Goal: Task Accomplishment & Management: Complete application form

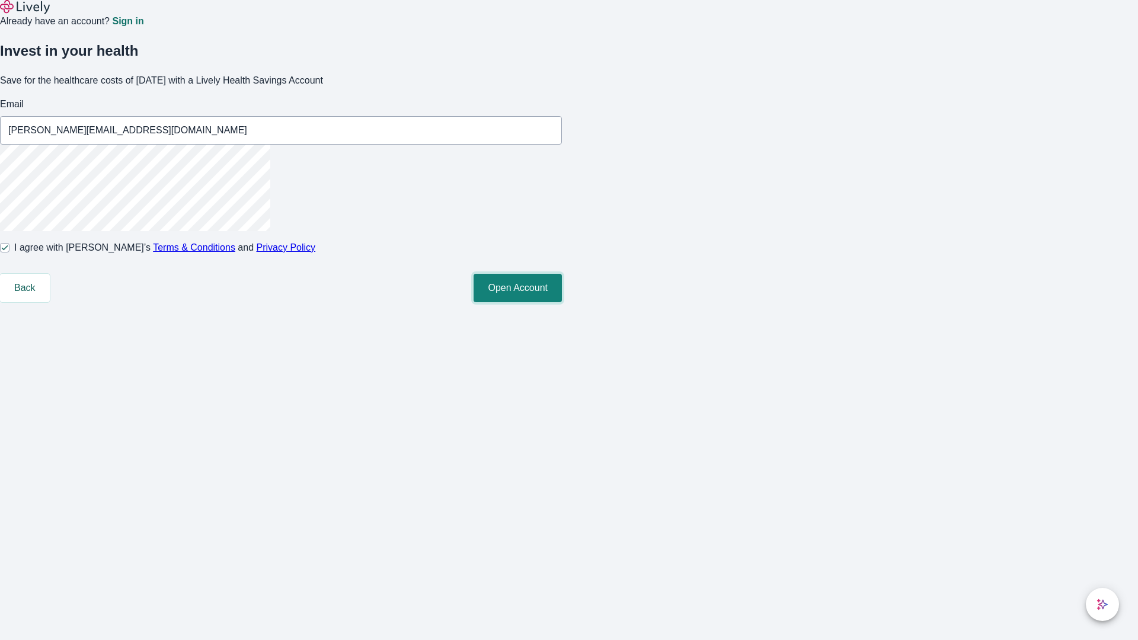
click at [562, 302] on button "Open Account" at bounding box center [517, 288] width 88 height 28
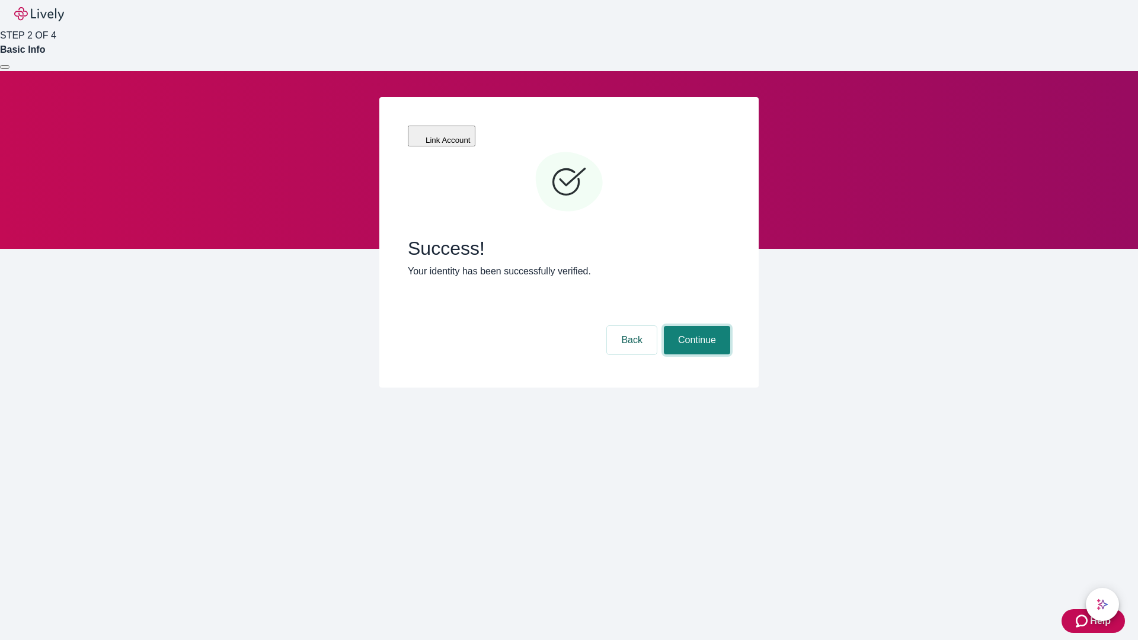
click at [695, 326] on button "Continue" at bounding box center [697, 340] width 66 height 28
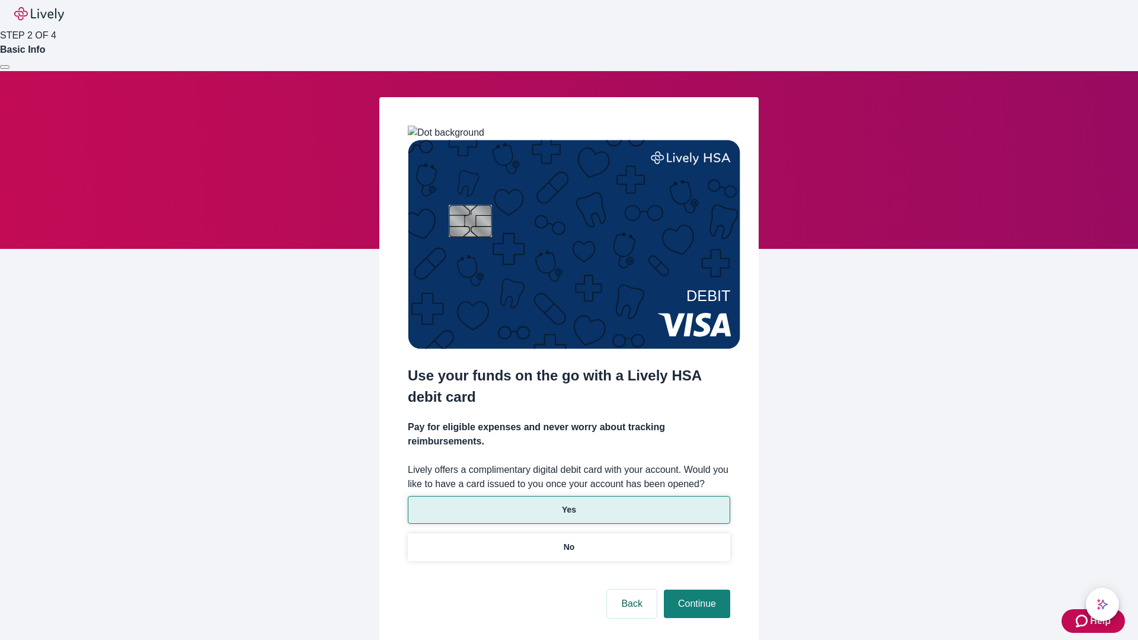
click at [568, 504] on p "Yes" at bounding box center [569, 510] width 14 height 12
click at [695, 590] on button "Continue" at bounding box center [697, 604] width 66 height 28
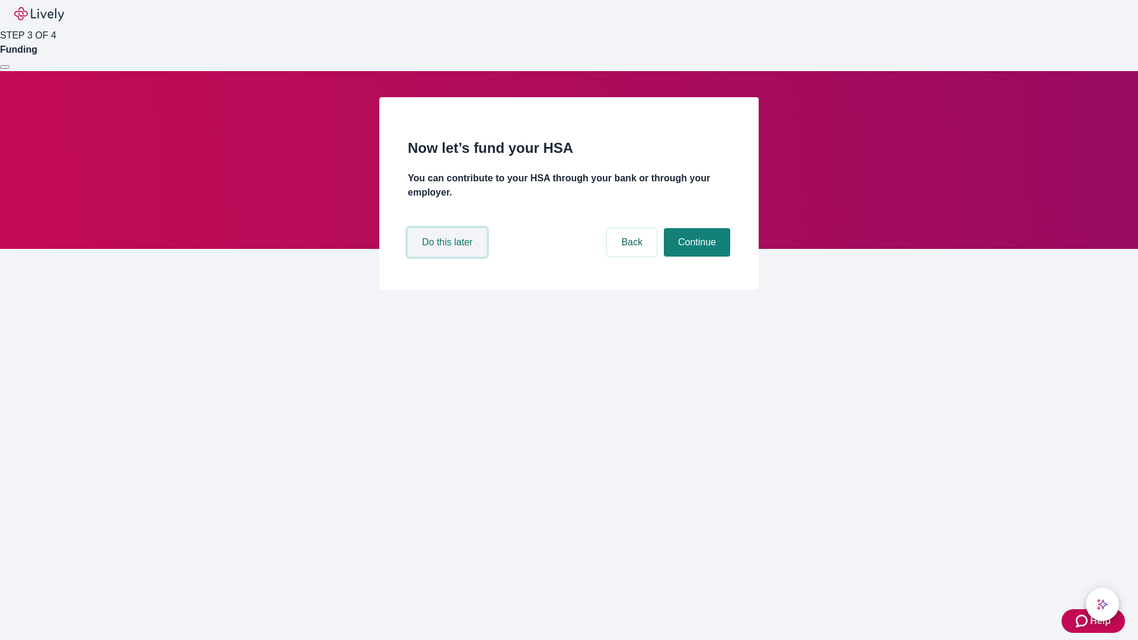
click at [449, 257] on button "Do this later" at bounding box center [447, 242] width 79 height 28
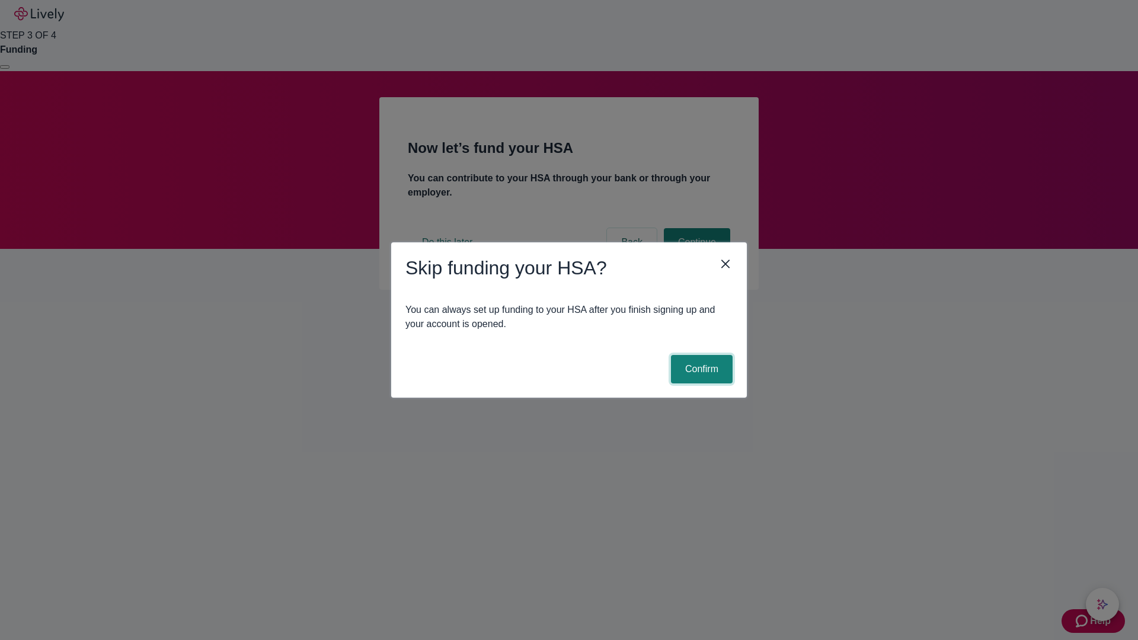
click at [700, 369] on button "Confirm" at bounding box center [702, 369] width 62 height 28
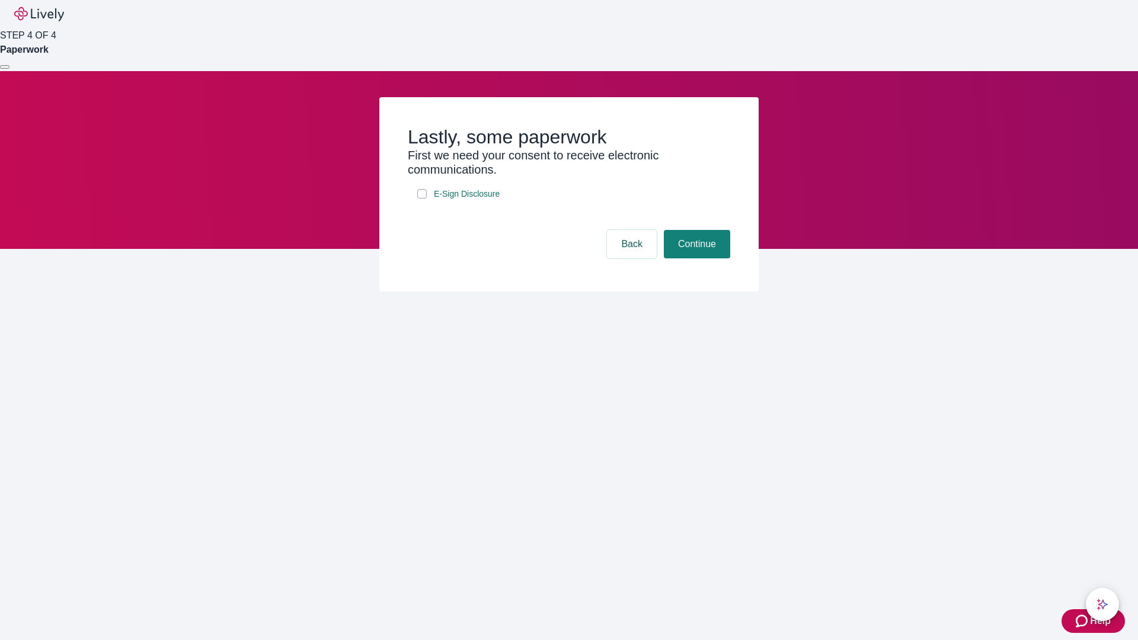
click at [422, 198] on input "E-Sign Disclosure" at bounding box center [421, 193] width 9 height 9
checkbox input "true"
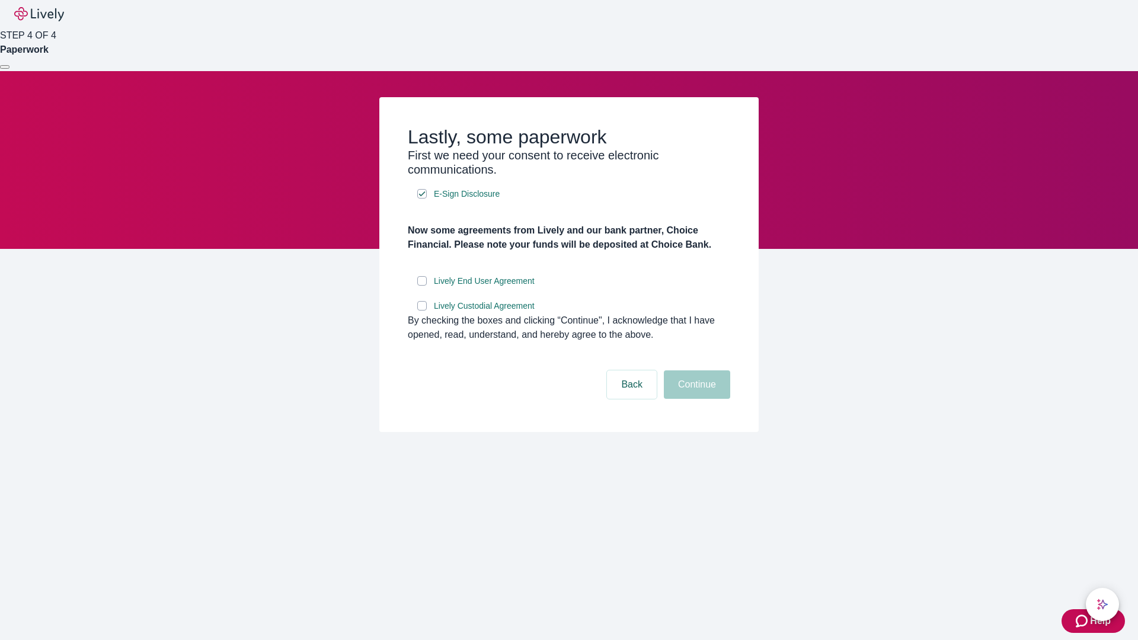
click at [422, 286] on input "Lively End User Agreement" at bounding box center [421, 280] width 9 height 9
checkbox input "true"
click at [422, 310] on input "Lively Custodial Agreement" at bounding box center [421, 305] width 9 height 9
checkbox input "true"
click at [695, 399] on button "Continue" at bounding box center [697, 384] width 66 height 28
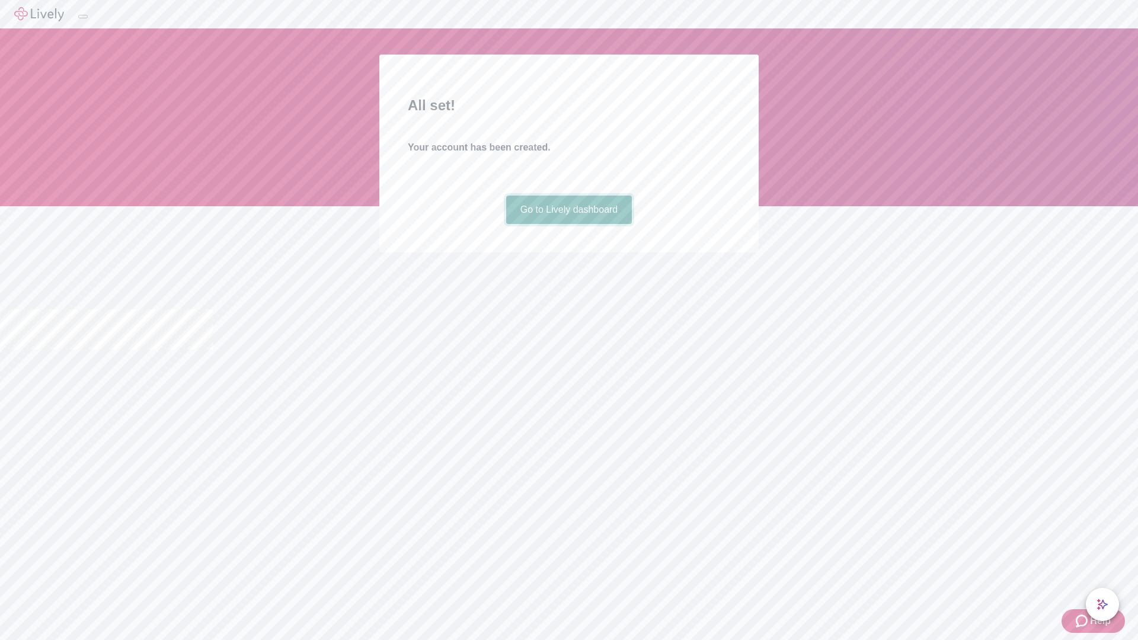
click at [568, 224] on link "Go to Lively dashboard" at bounding box center [569, 210] width 126 height 28
